Goal: Transaction & Acquisition: Book appointment/travel/reservation

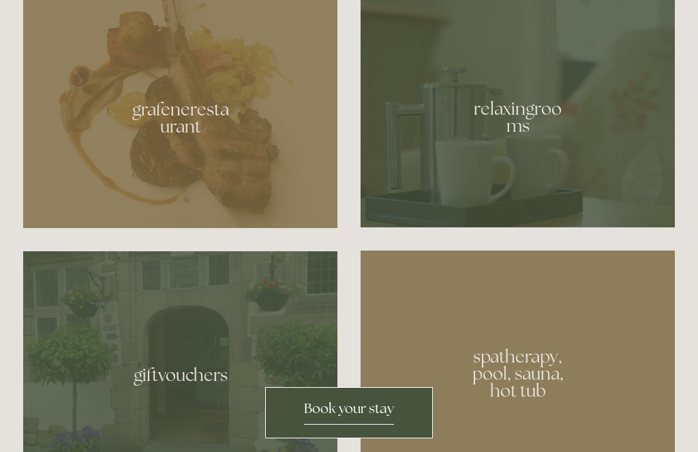
scroll to position [741, 0]
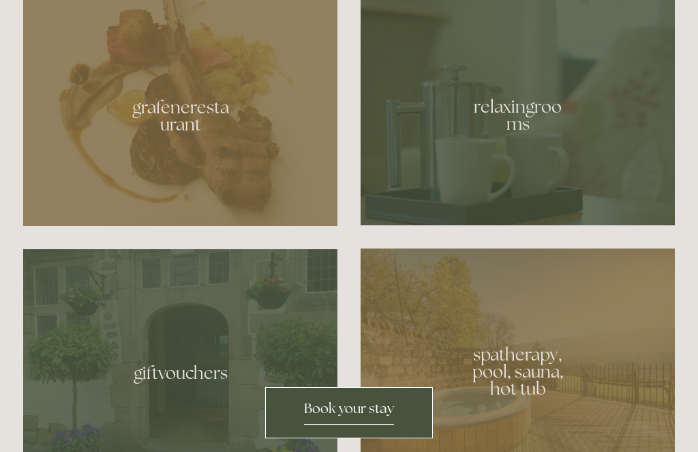
click at [529, 192] on div at bounding box center [518, 110] width 314 height 229
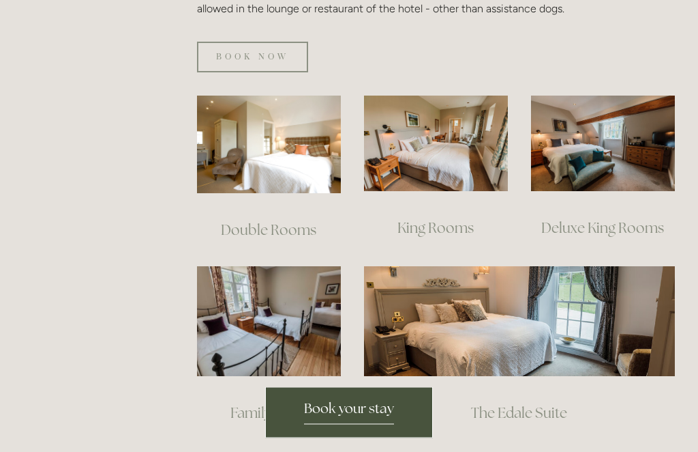
scroll to position [895, 0]
click at [609, 168] on img at bounding box center [603, 143] width 144 height 96
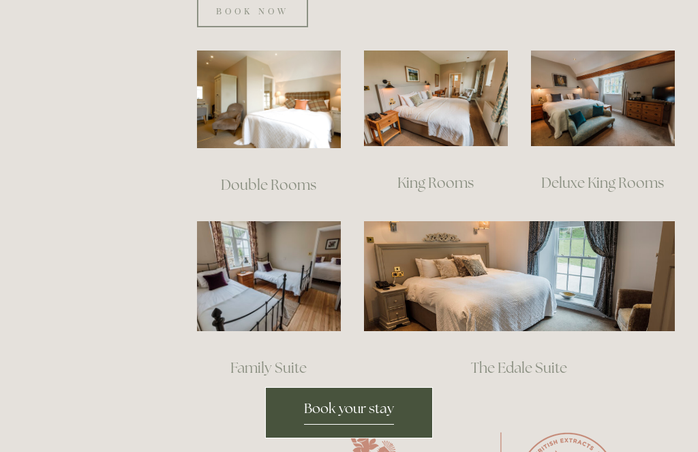
click at [439, 105] on img at bounding box center [436, 98] width 144 height 96
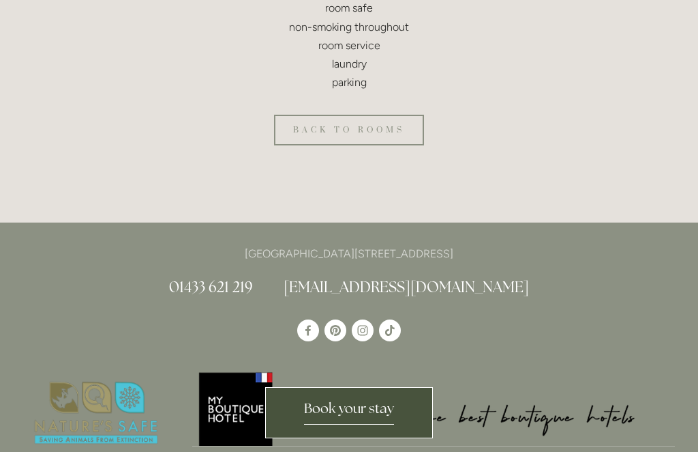
scroll to position [758, 0]
click at [377, 409] on span "Book your stay" at bounding box center [349, 411] width 90 height 25
